Goal: Task Accomplishment & Management: Use online tool/utility

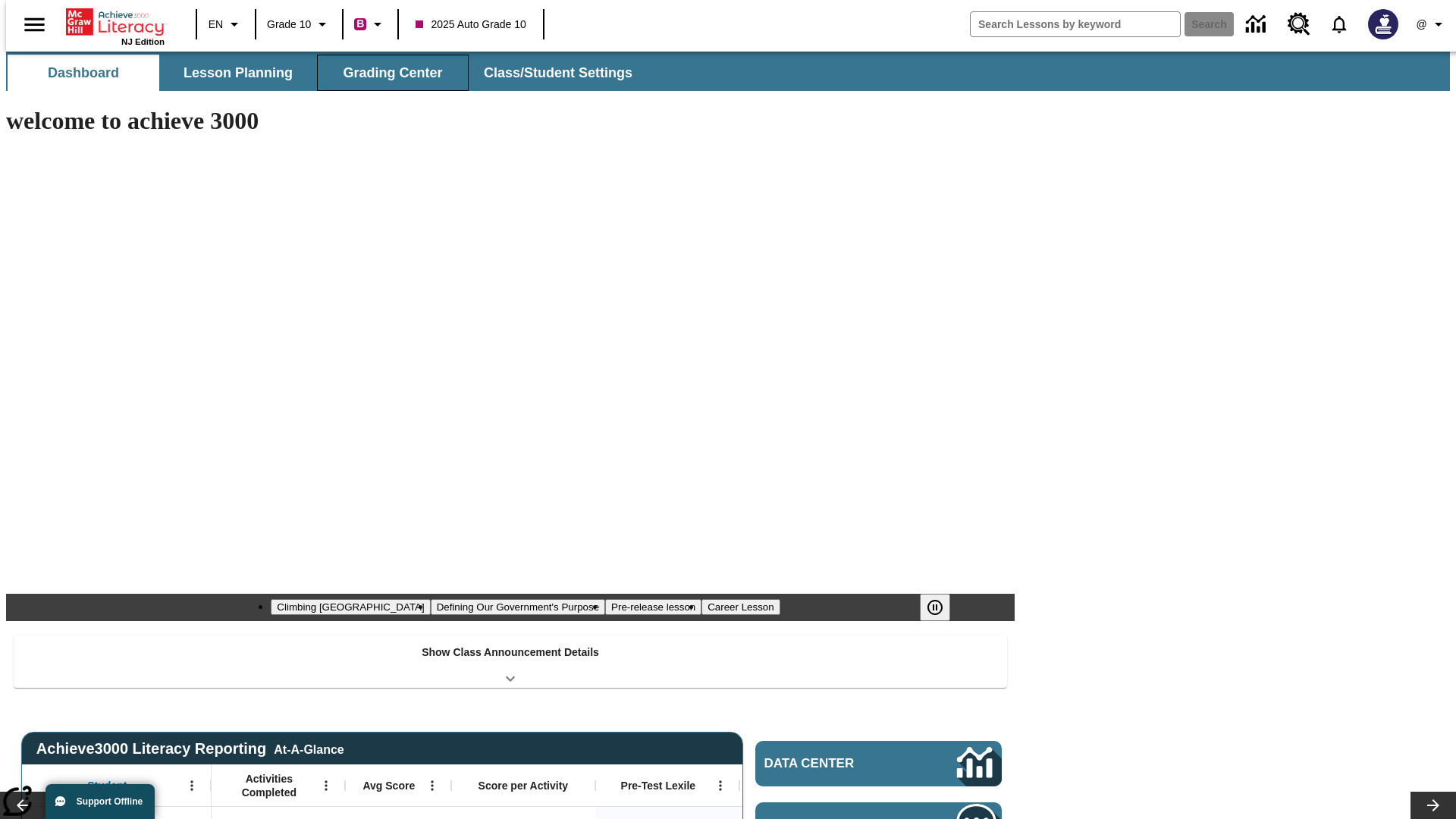
click at [386, 73] on button "Grading Center" at bounding box center [392, 73] width 152 height 36
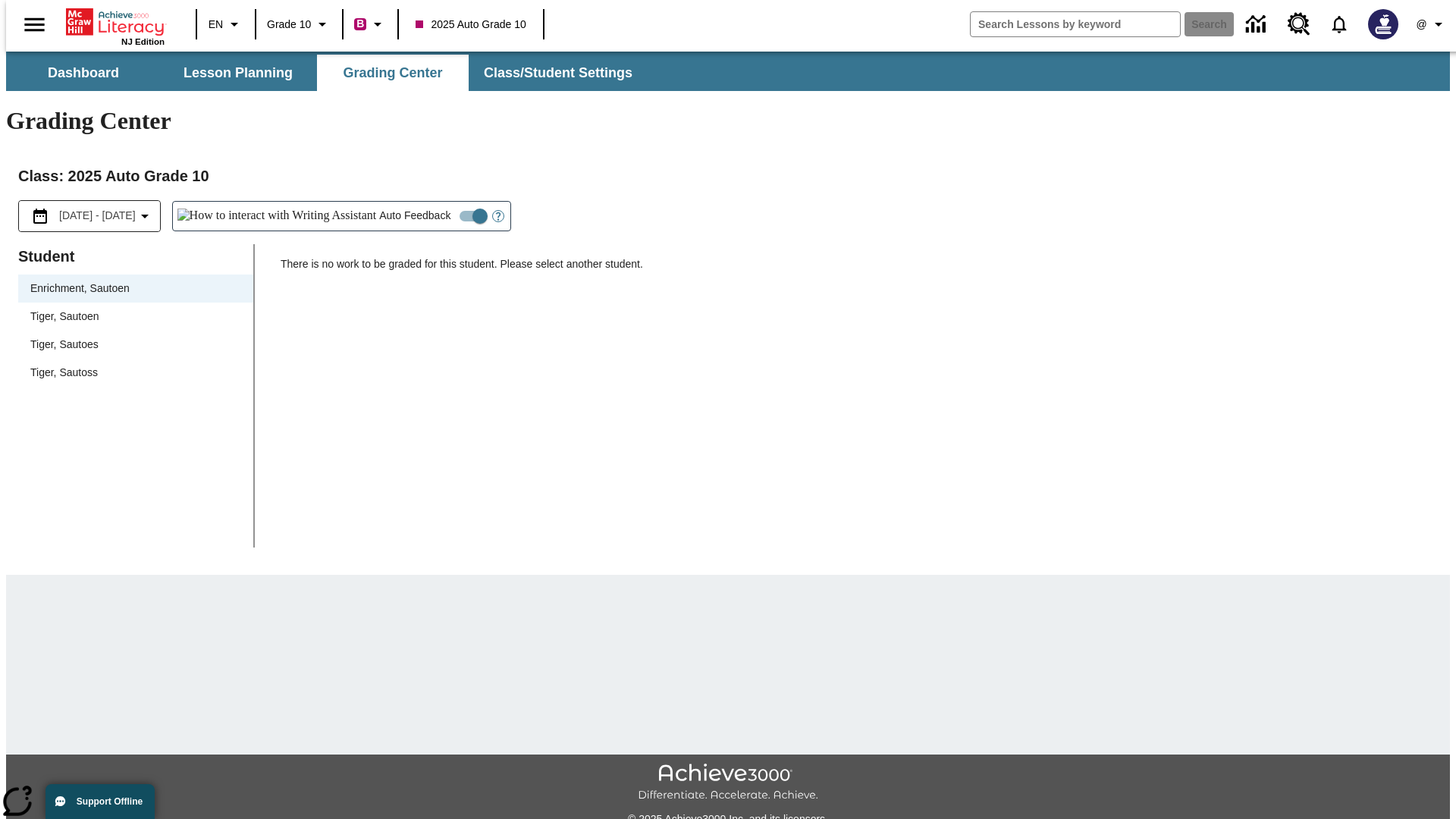
click at [130, 308] on span "Tiger, Sautoen" at bounding box center [135, 316] width 211 height 16
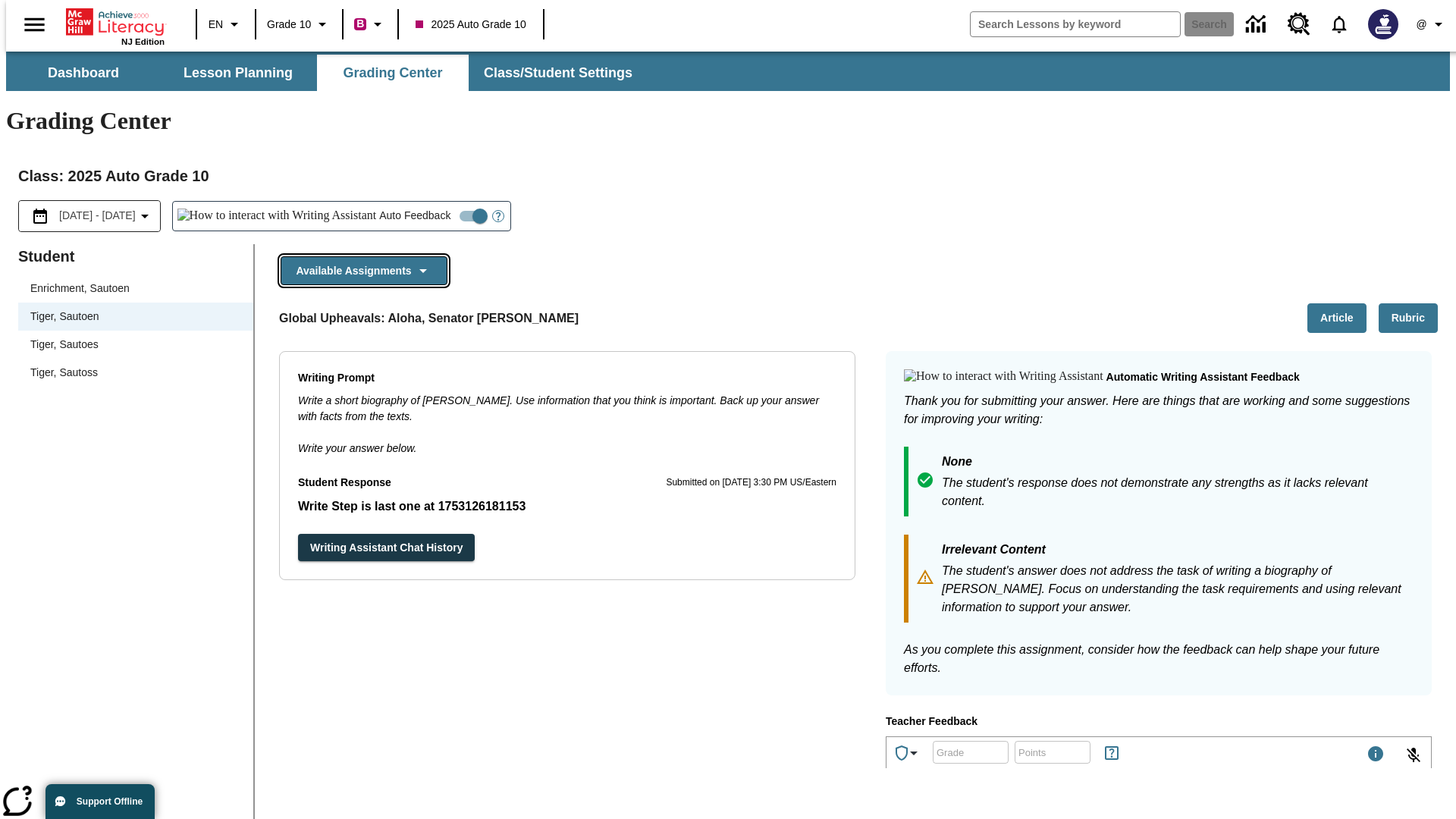
click at [359, 256] on button "Available Assignments" at bounding box center [363, 271] width 167 height 30
